Goal: Task Accomplishment & Management: Manage account settings

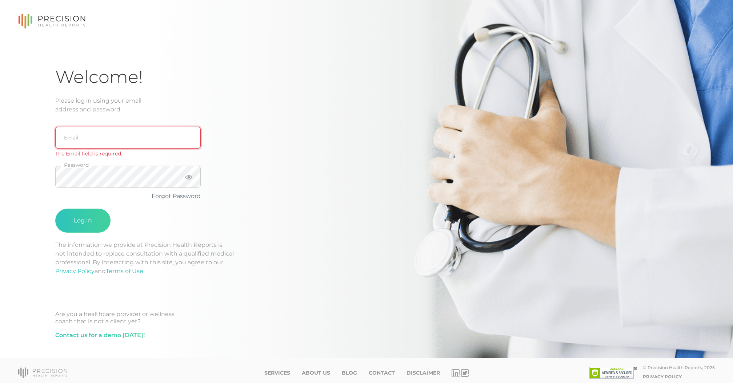
type input "[EMAIL_ADDRESS][DOMAIN_NAME]"
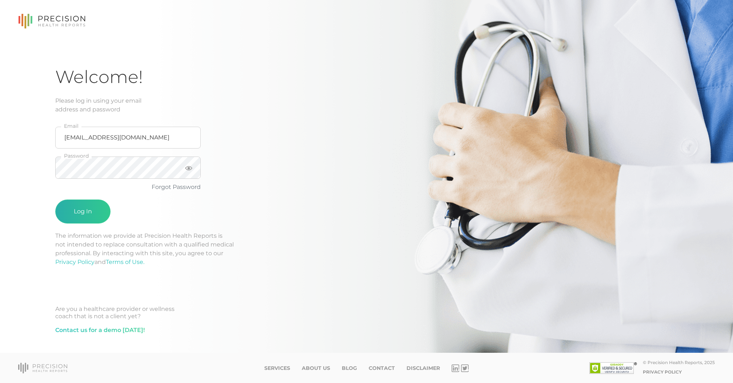
click at [69, 207] on button "Log In" at bounding box center [82, 211] width 55 height 24
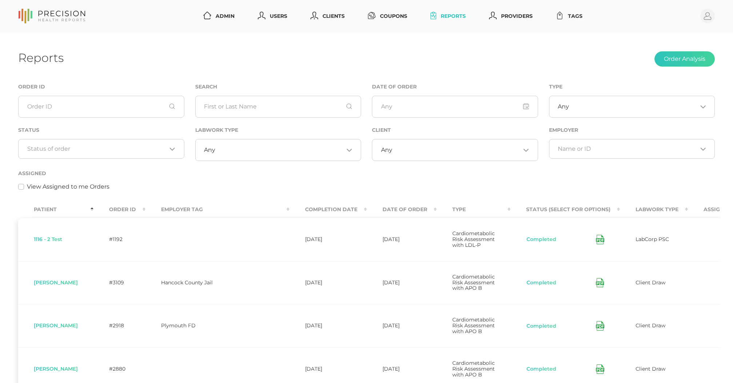
click at [129, 146] on input "Search for option" at bounding box center [97, 148] width 140 height 7
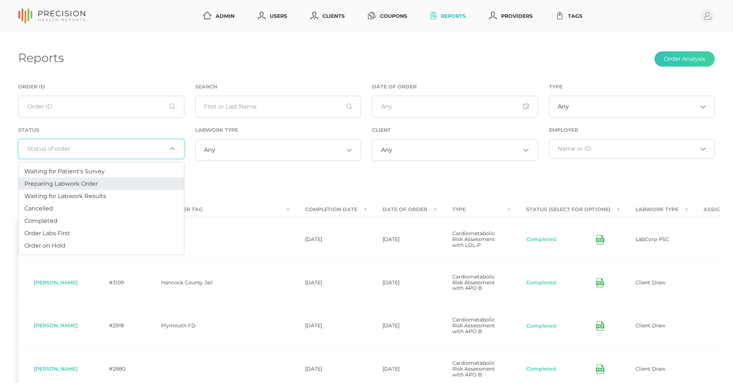
click at [106, 181] on li "Preparing Labwork Order" at bounding box center [102, 184] width 166 height 12
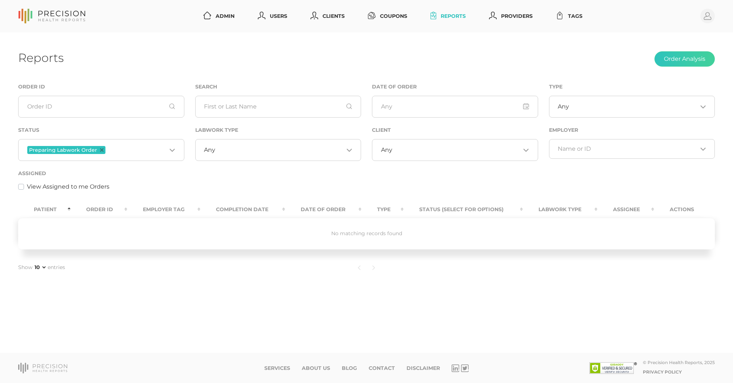
click at [124, 150] on input "Search for option" at bounding box center [137, 149] width 60 height 9
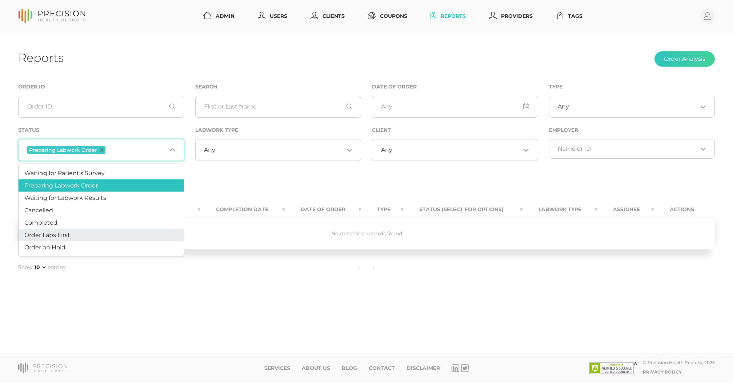
click at [79, 237] on li "Order Labs First" at bounding box center [102, 235] width 166 height 12
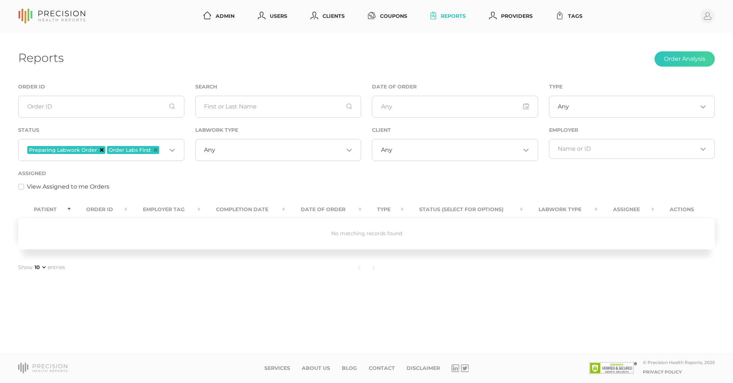
click at [100, 150] on icon "Deselect Preparing Labwork Order" at bounding box center [102, 150] width 4 height 4
click at [76, 151] on icon "Deselect Order Labs First" at bounding box center [76, 150] width 4 height 4
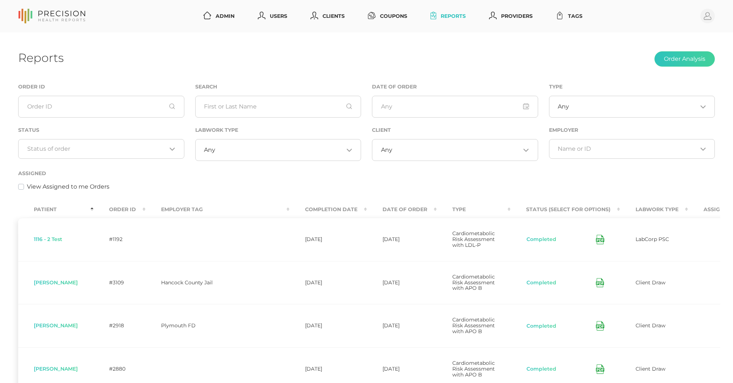
click at [210, 73] on div "Reports Order Analysis Order ID Search Date of Order Type Any Loading... Status…" at bounding box center [366, 363] width 733 height 662
click at [130, 207] on th "Order ID" at bounding box center [119, 209] width 52 height 16
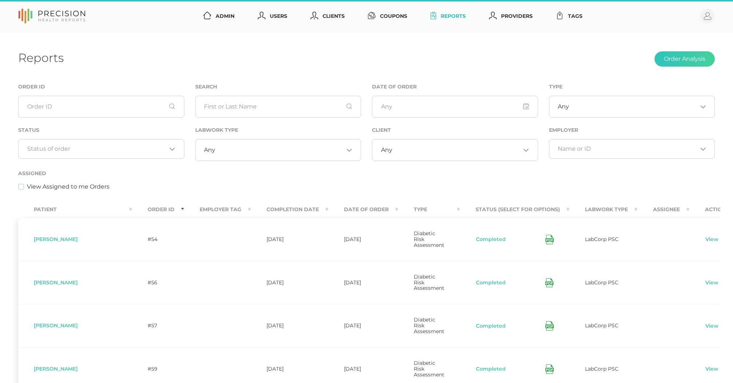
click at [132, 207] on th "Order ID" at bounding box center [158, 209] width 52 height 16
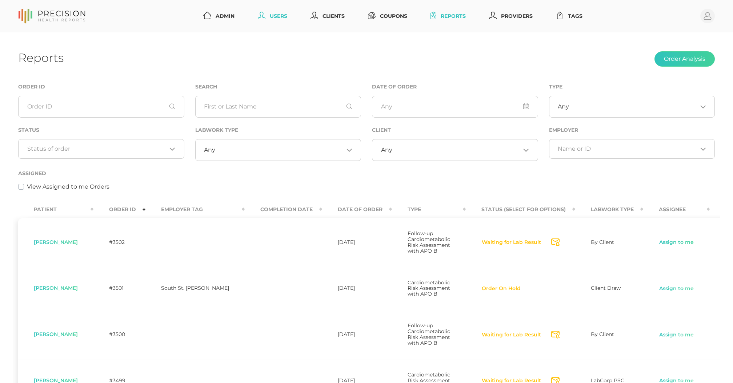
click at [284, 16] on link "Users" at bounding box center [272, 15] width 35 height 13
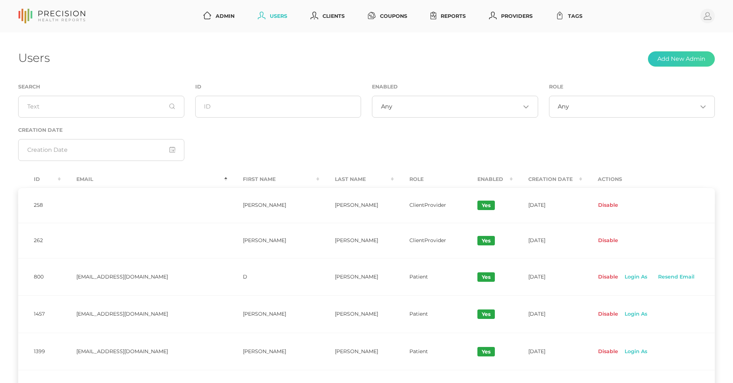
click at [138, 121] on div "Search" at bounding box center [101, 103] width 177 height 43
click at [135, 107] on input "text" at bounding box center [101, 107] width 166 height 22
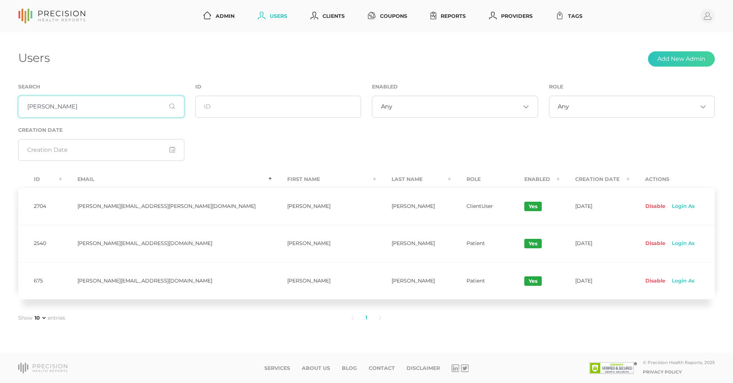
type input "[PERSON_NAME]"
drag, startPoint x: 135, startPoint y: 107, endPoint x: 664, endPoint y: 207, distance: 537.6
click at [666, 207] on link "Login As" at bounding box center [682, 206] width 33 height 12
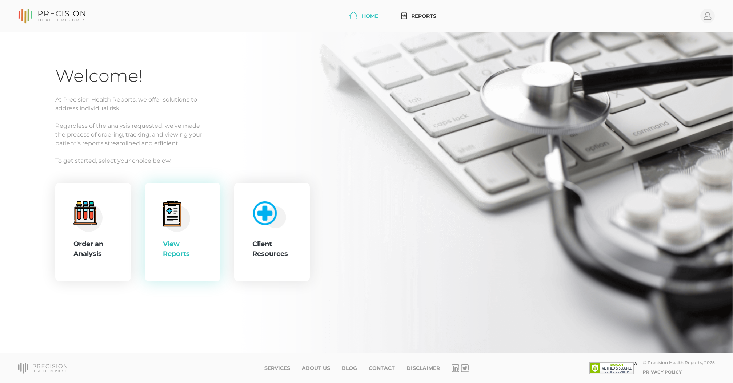
click at [191, 214] on div "View Reports" at bounding box center [182, 232] width 39 height 63
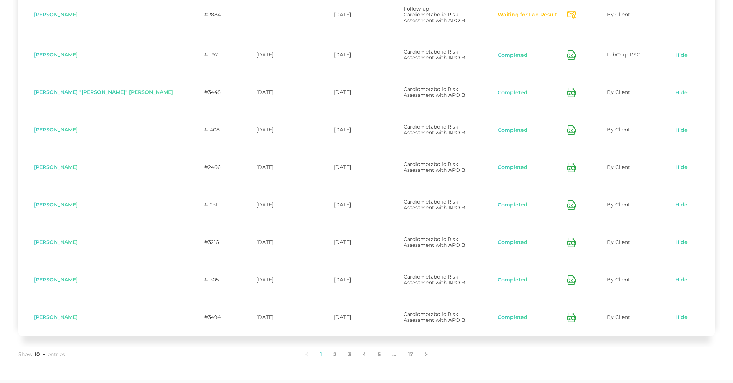
scroll to position [259, 0]
click at [378, 347] on link "5" at bounding box center [379, 354] width 15 height 15
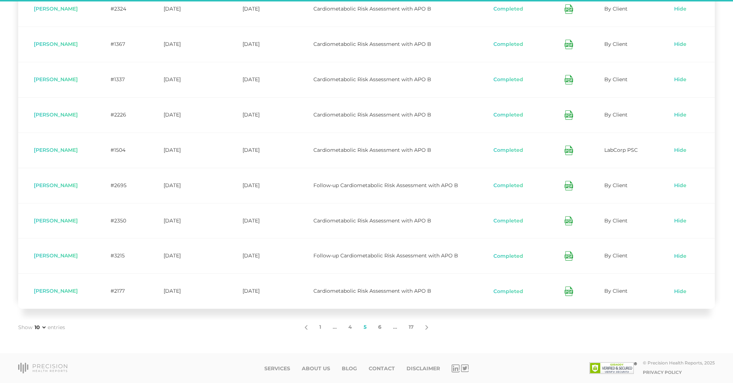
scroll to position [258, 0]
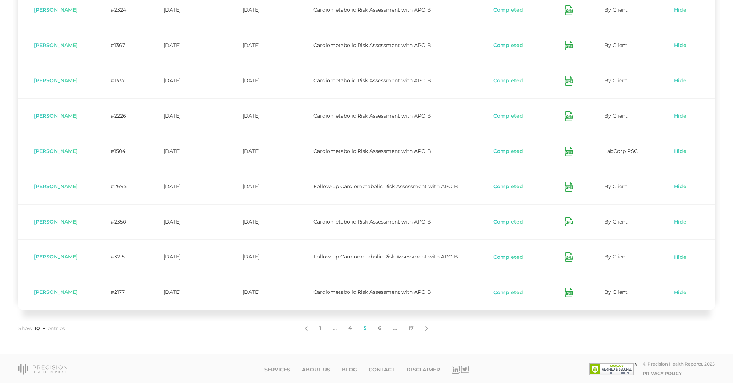
click at [383, 325] on link "6" at bounding box center [379, 327] width 15 height 15
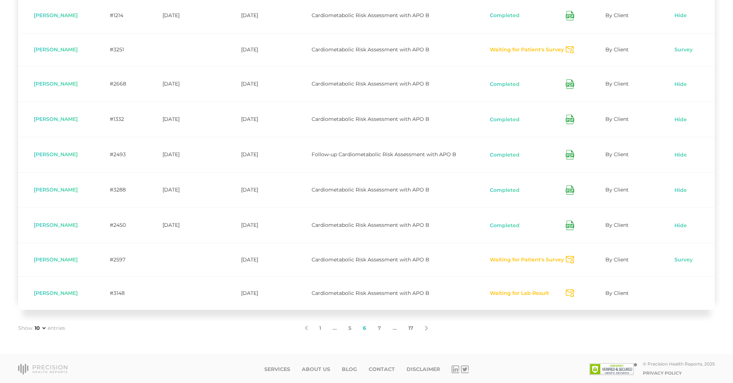
click at [409, 329] on link "17" at bounding box center [411, 327] width 17 height 15
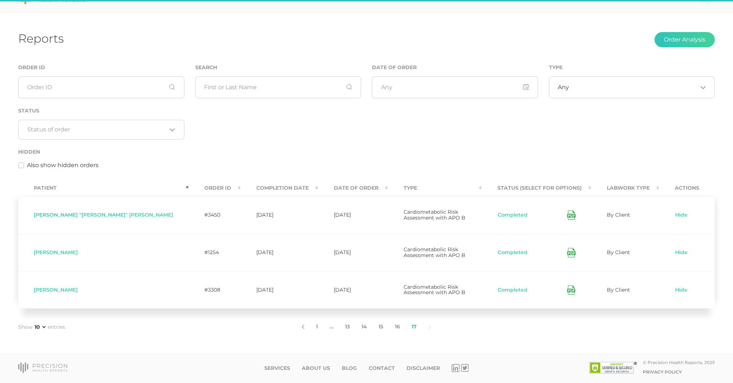
scroll to position [12, 0]
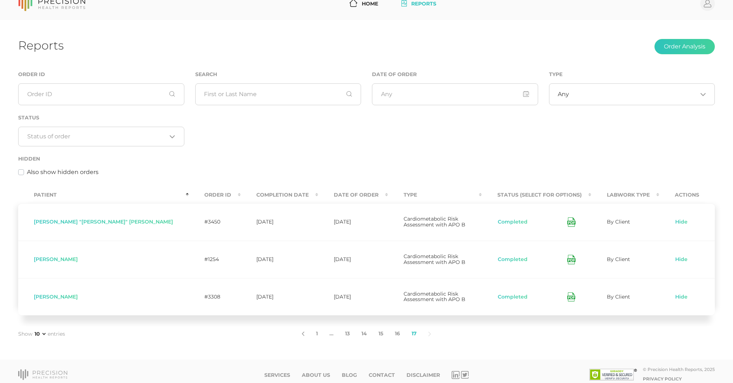
click at [318, 195] on th "Date Of Order" at bounding box center [353, 195] width 70 height 16
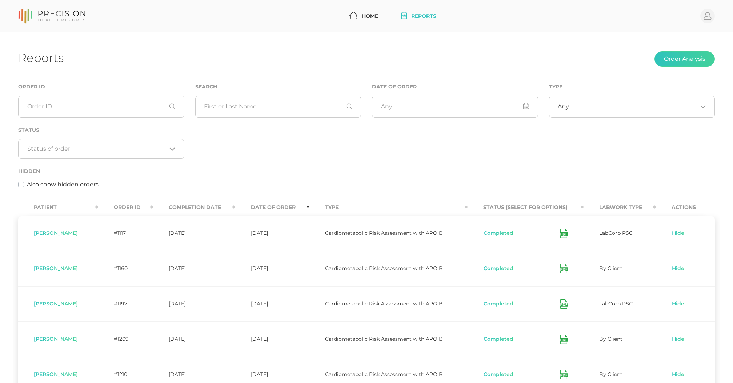
scroll to position [0, 0]
click at [706, 14] on circle at bounding box center [708, 16] width 15 height 15
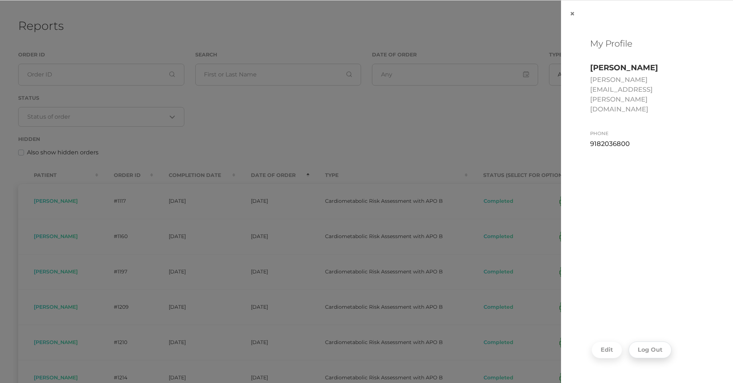
click at [644, 355] on button "Log Out" at bounding box center [650, 349] width 43 height 17
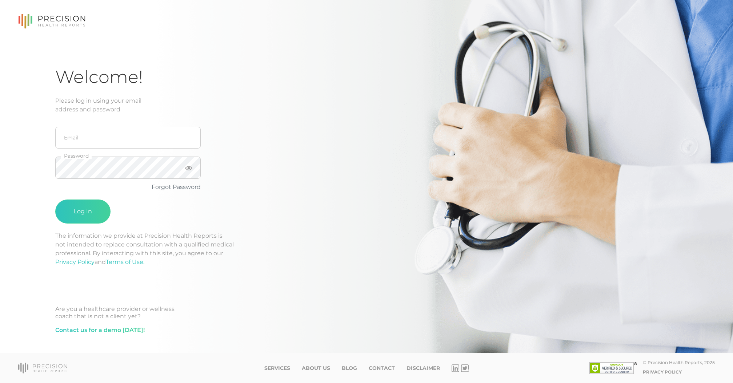
click at [310, 209] on div "Welcome! Please log in using your email address and password Email Password For…" at bounding box center [366, 207] width 623 height 283
